Goal: Transaction & Acquisition: Subscribe to service/newsletter

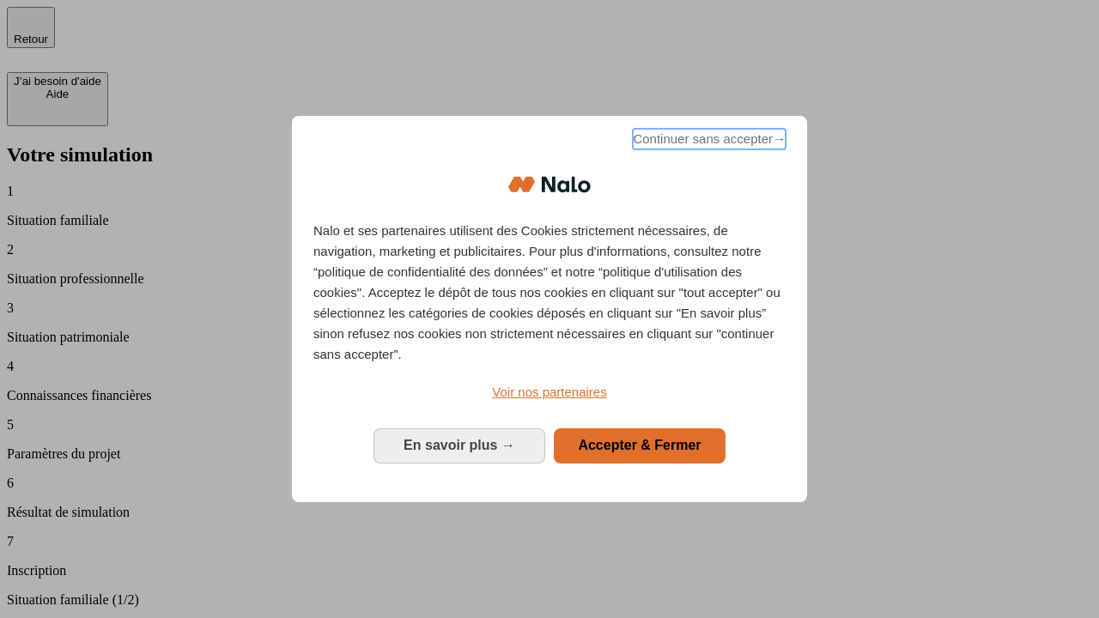
click at [707, 142] on span "Continuer sans accepter →" at bounding box center [709, 139] width 153 height 21
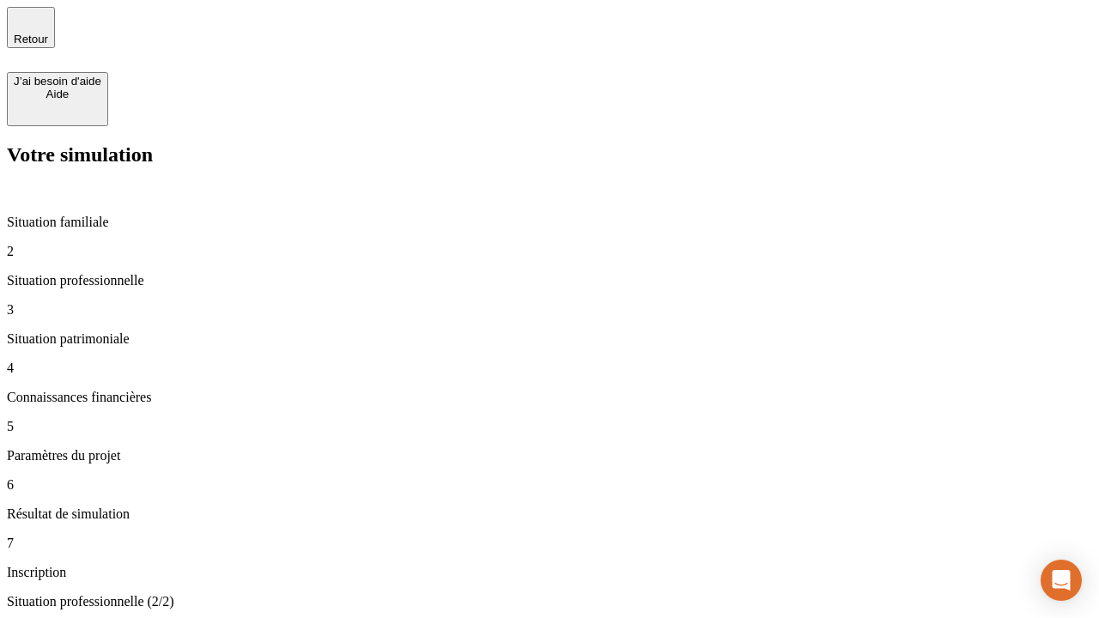
type input "30 000"
type input "1 000"
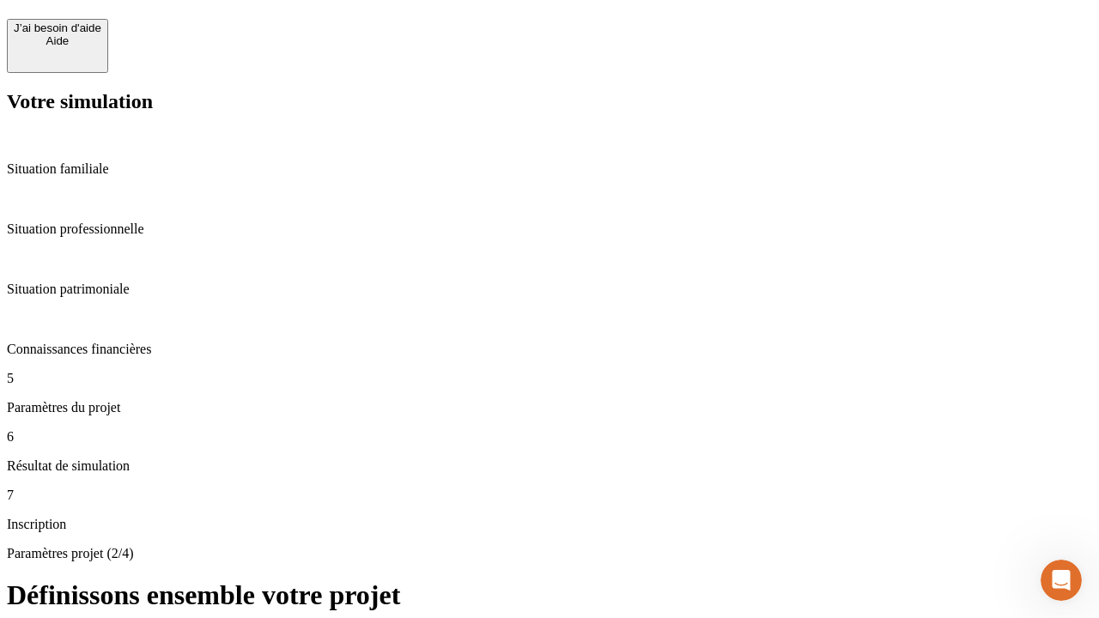
scroll to position [17, 0]
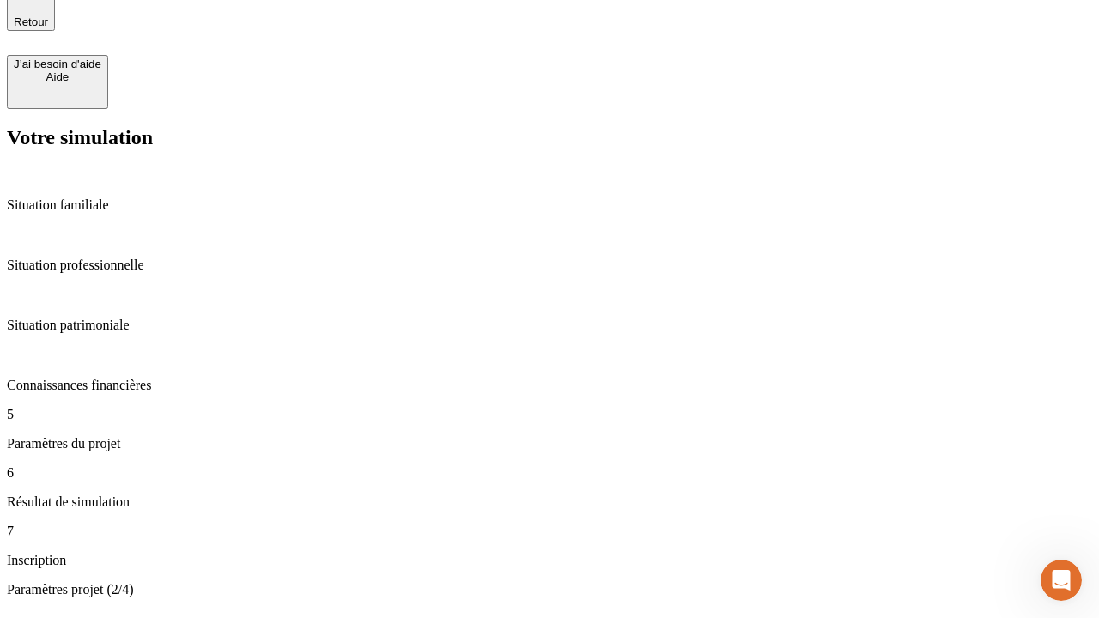
type input "65"
type input "5 000"
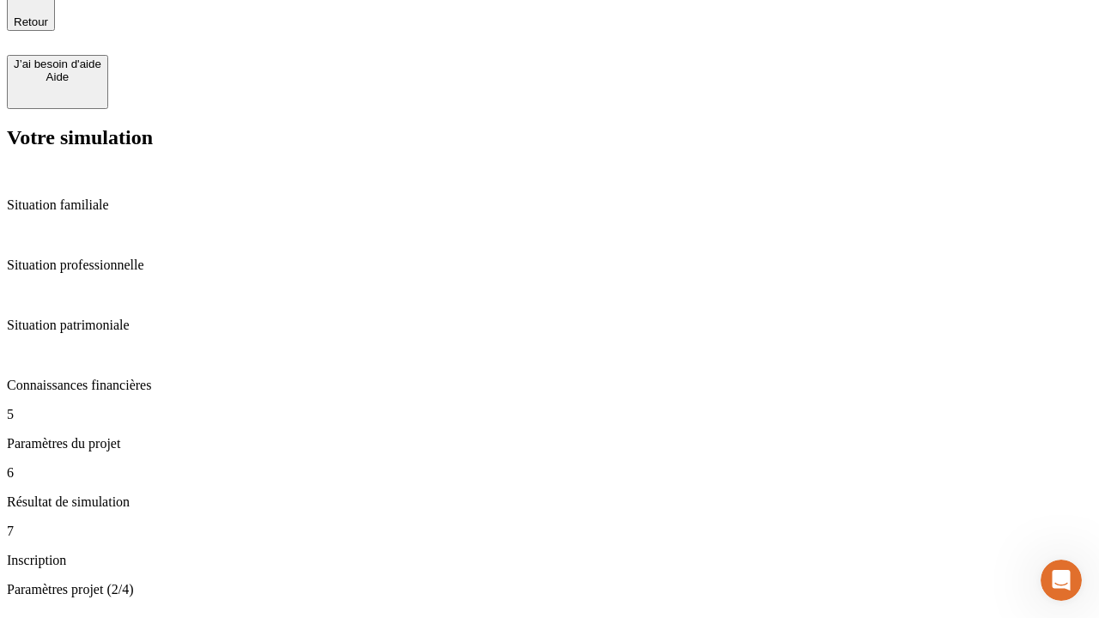
type input "640"
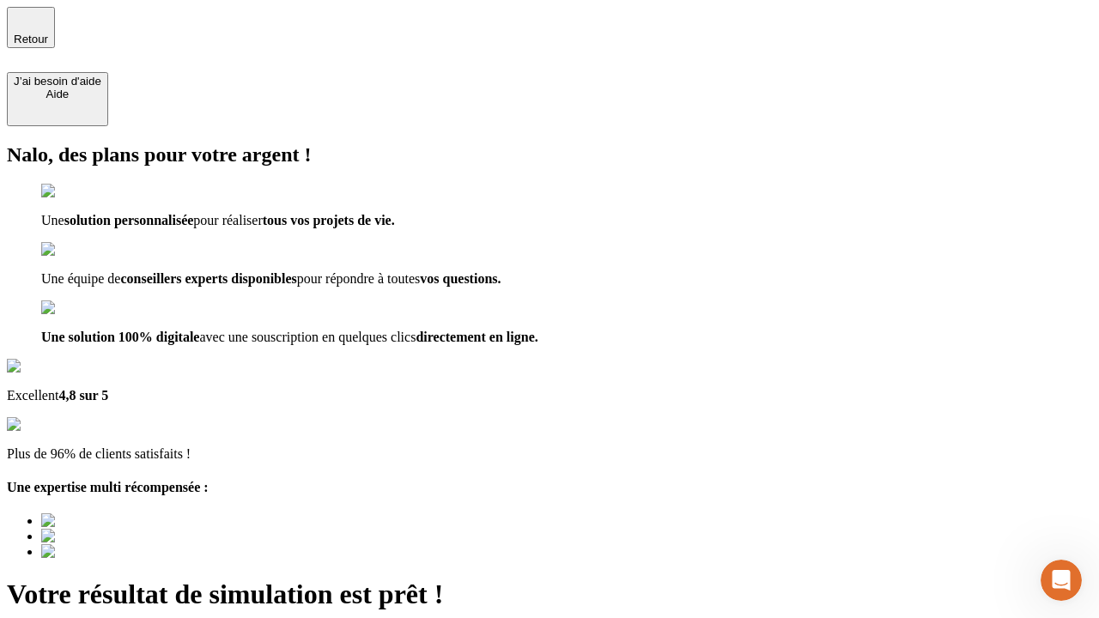
type input "[EMAIL_ADDRESS][DOMAIN_NAME]"
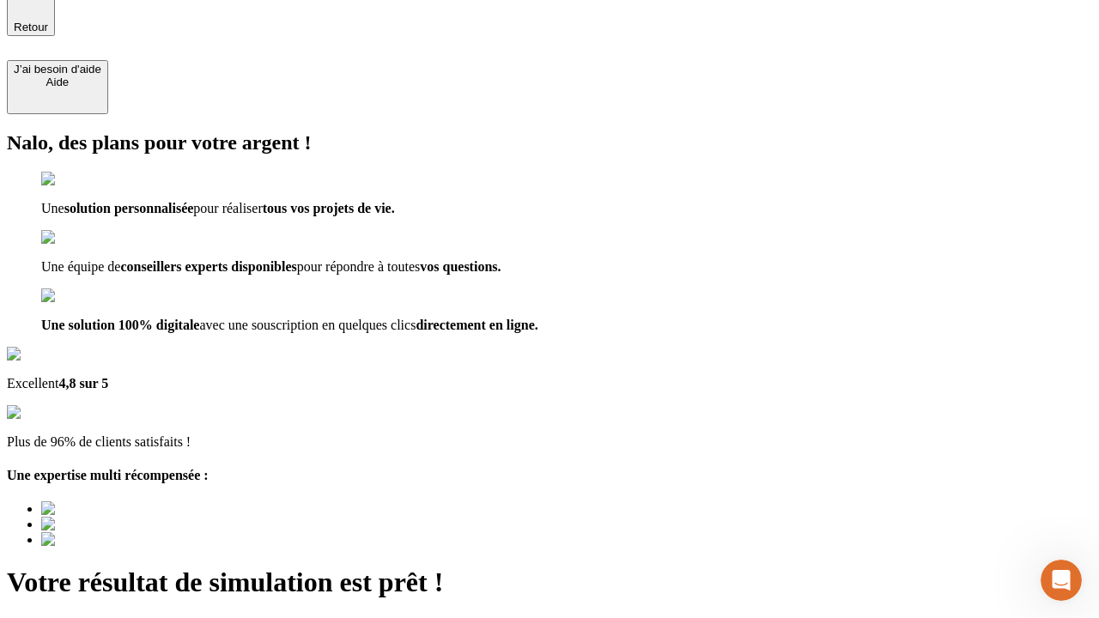
scroll to position [0, 0]
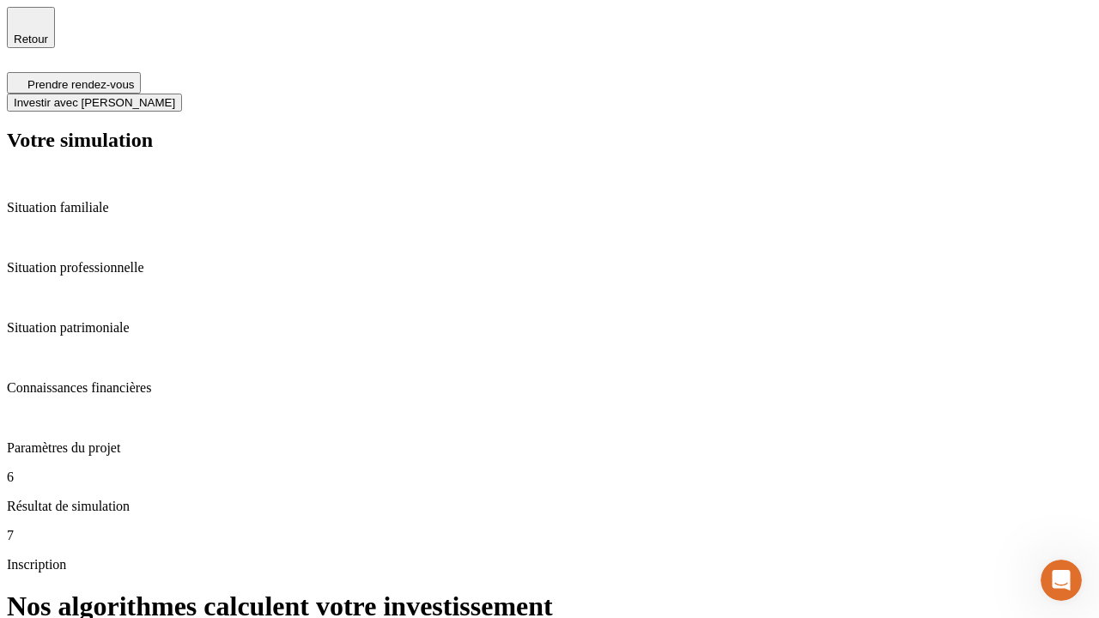
scroll to position [7, 0]
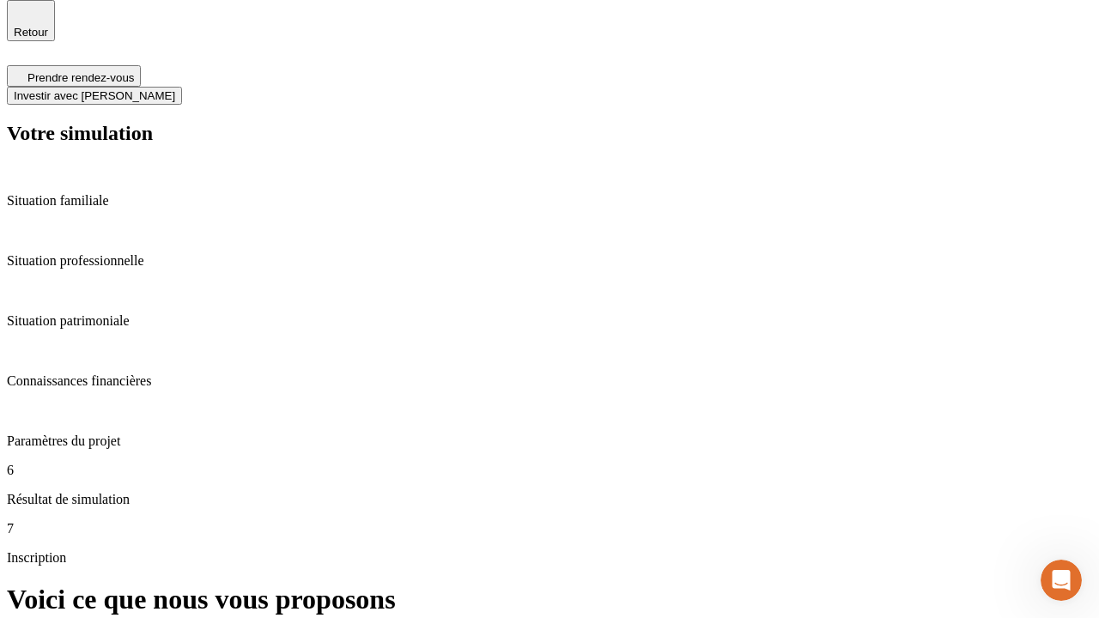
click at [175, 89] on span "Investir avec [PERSON_NAME]" at bounding box center [94, 95] width 161 height 13
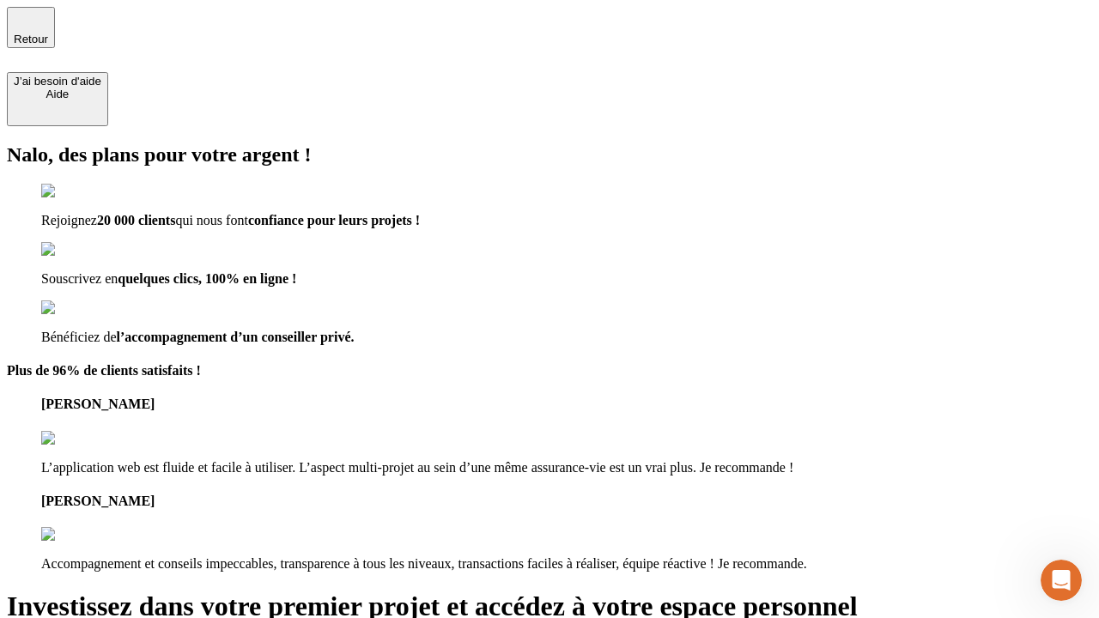
type input "abc"
